Goal: Go to known website: Go to known website

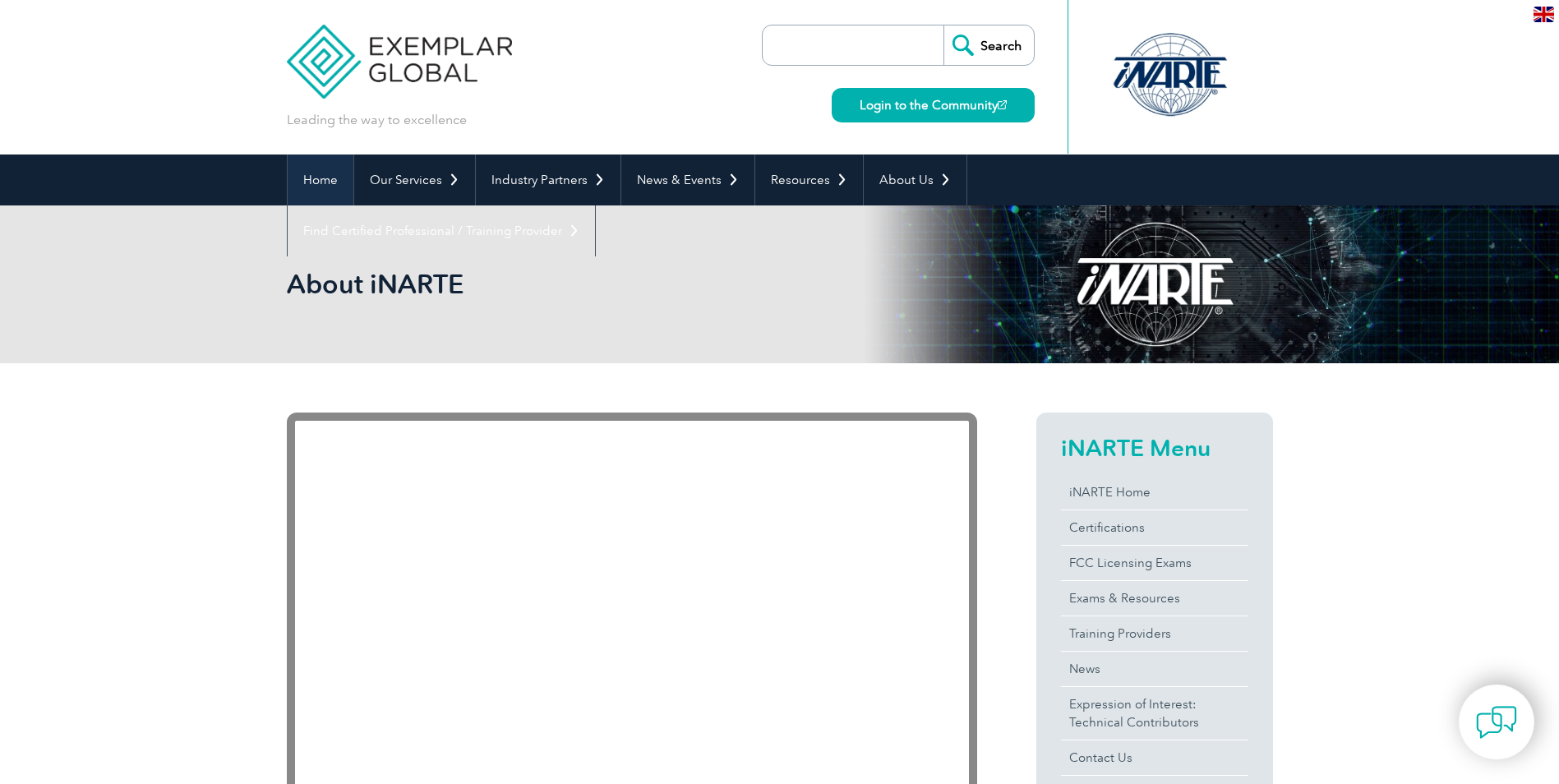
click at [335, 180] on link "Home" at bounding box center [321, 179] width 65 height 51
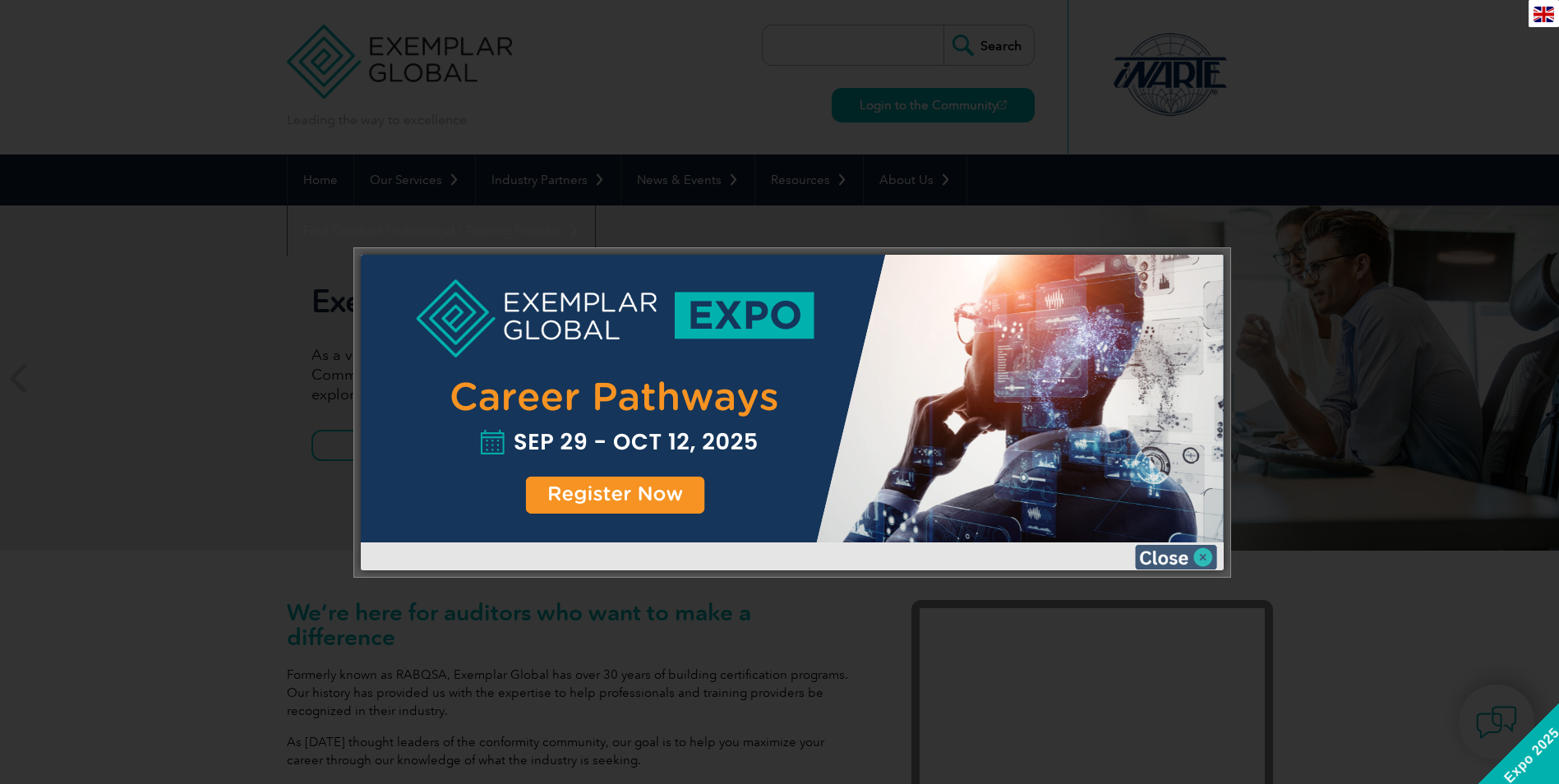
click at [1164, 549] on img at bounding box center [1176, 557] width 82 height 24
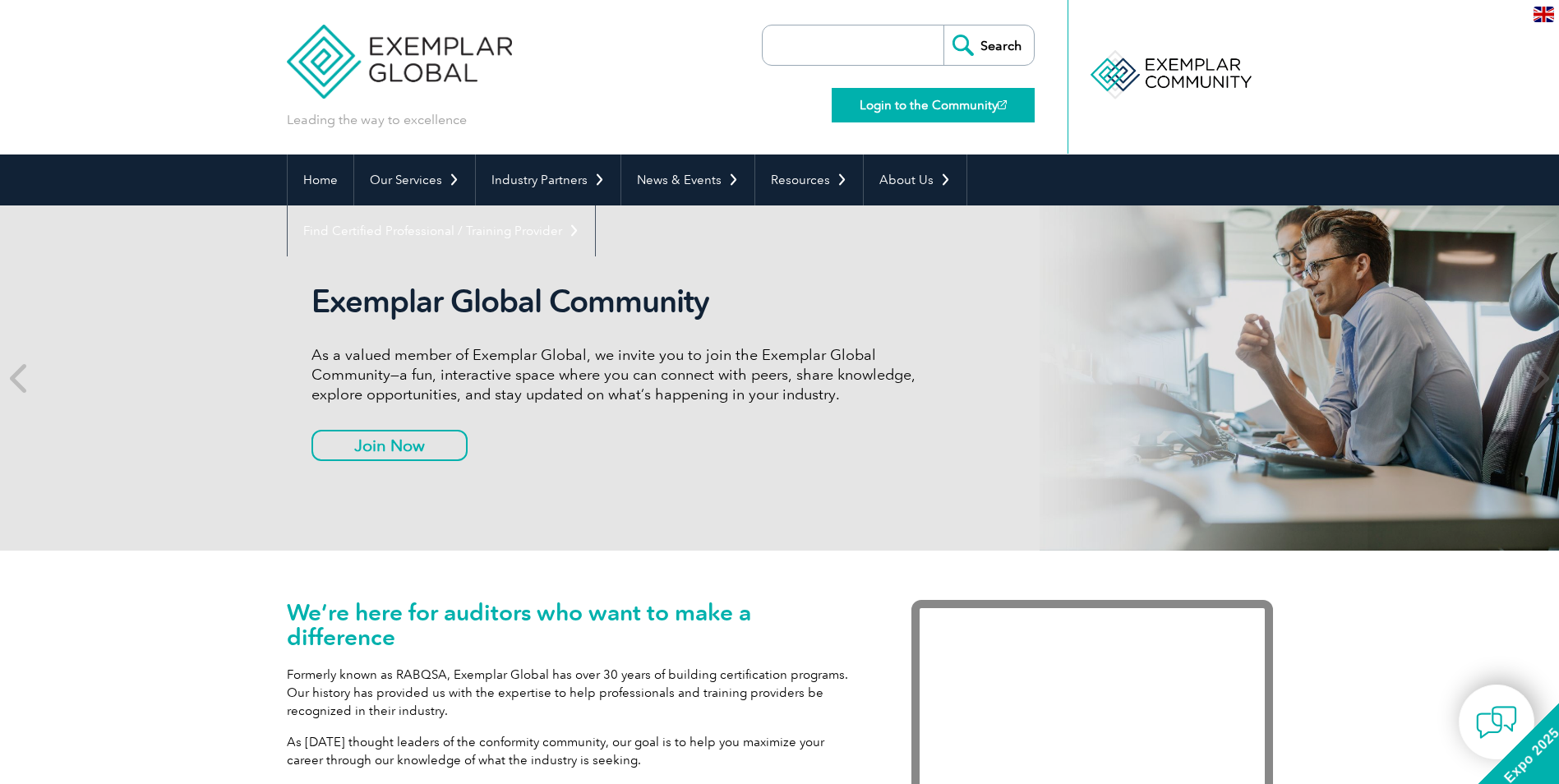
click at [895, 107] on link "Login to the Community" at bounding box center [933, 105] width 203 height 35
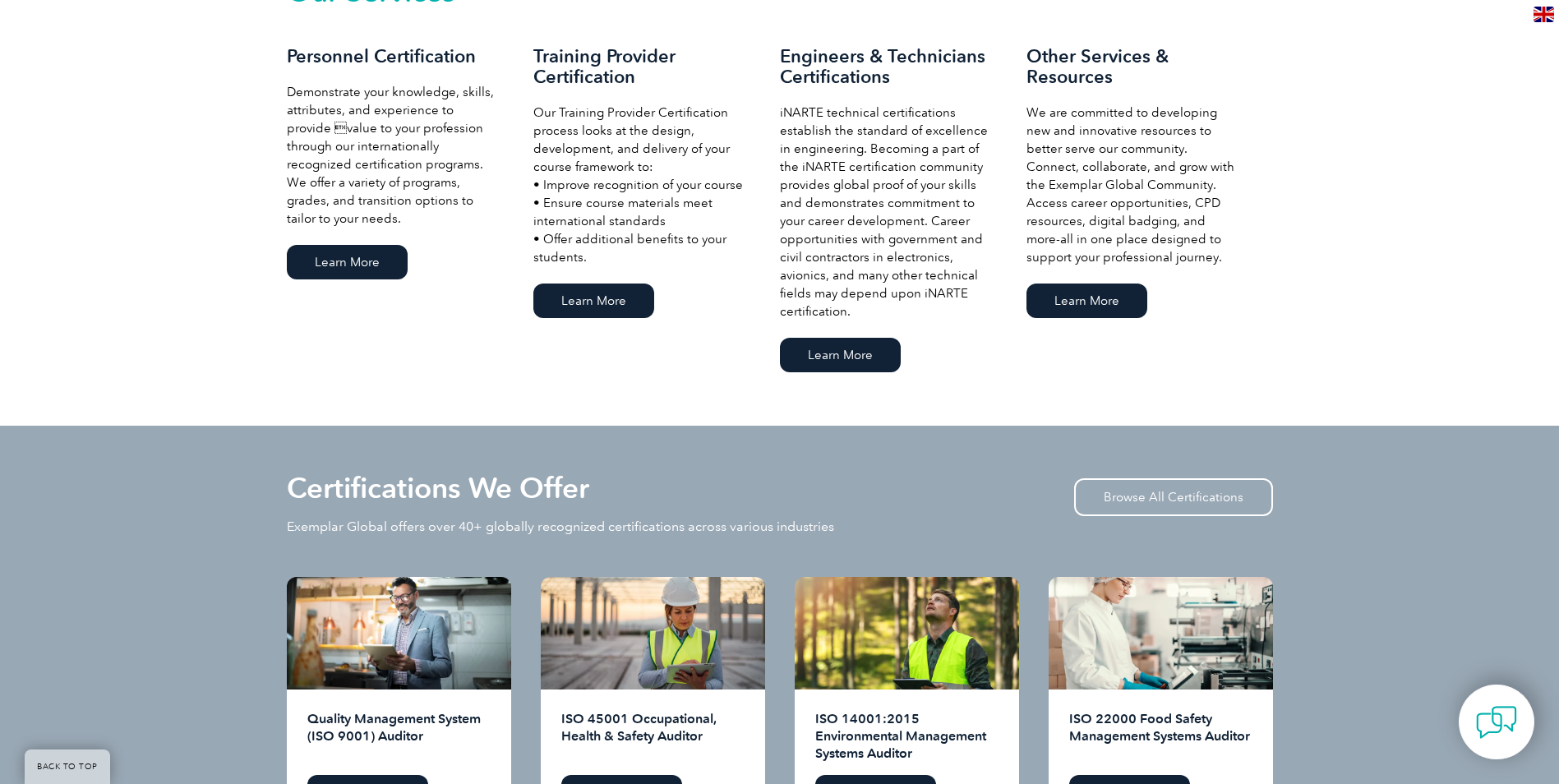
scroll to position [1177, 0]
